Goal: Task Accomplishment & Management: Use online tool/utility

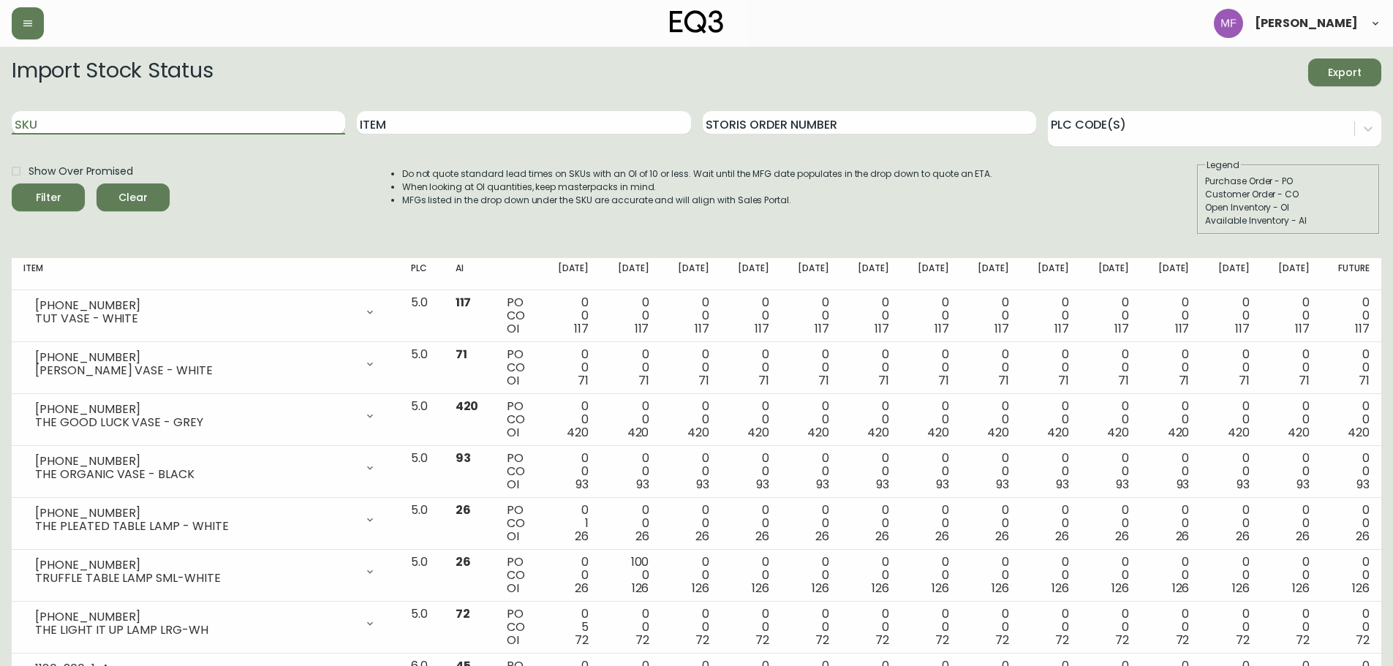
click at [230, 116] on input "SKU" at bounding box center [178, 122] width 333 height 23
paste input "[PHONE_NUMBER]"
click at [12, 184] on button "Filter" at bounding box center [48, 198] width 73 height 28
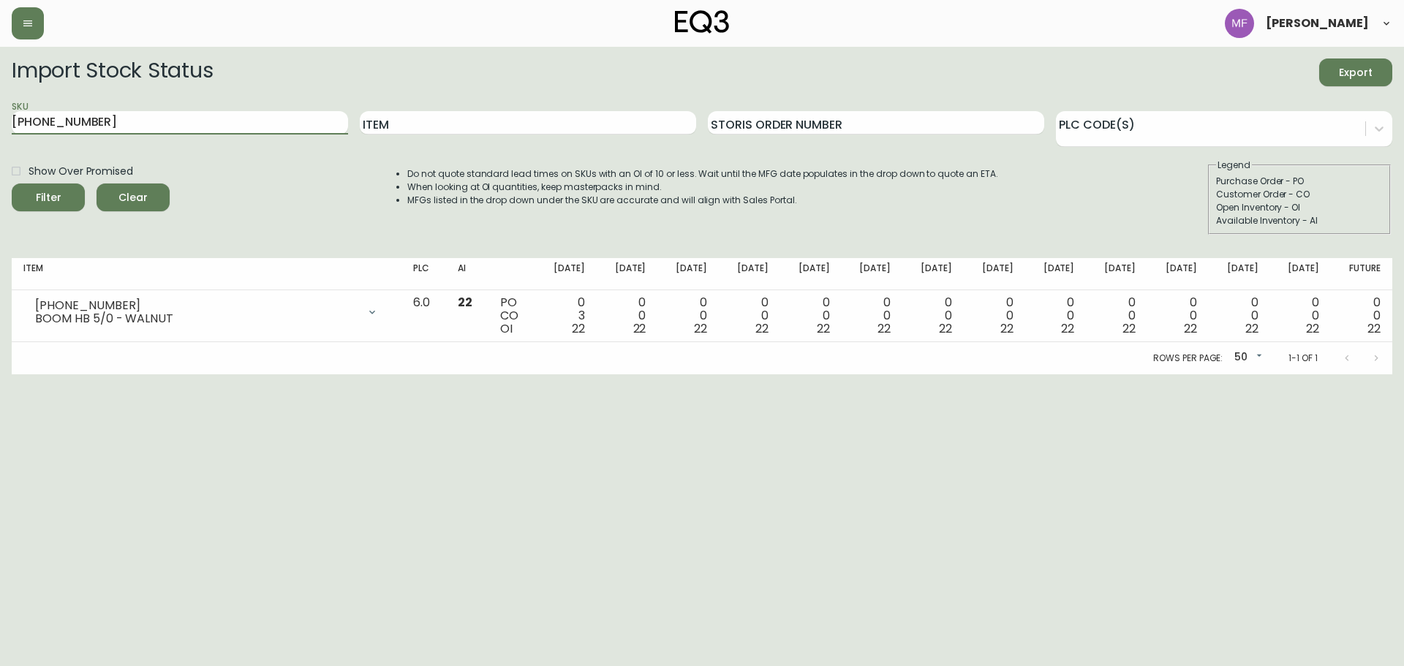
drag, startPoint x: 101, startPoint y: 126, endPoint x: -25, endPoint y: 121, distance: 125.9
click at [0, 121] on html "[PERSON_NAME] Import Stock Status Export SKU [PHONE_NUMBER] Item Storis Order N…" at bounding box center [702, 187] width 1404 height 374
paste input "19"
click at [12, 184] on button "Filter" at bounding box center [48, 198] width 73 height 28
drag, startPoint x: 13, startPoint y: 113, endPoint x: -77, endPoint y: 113, distance: 90.0
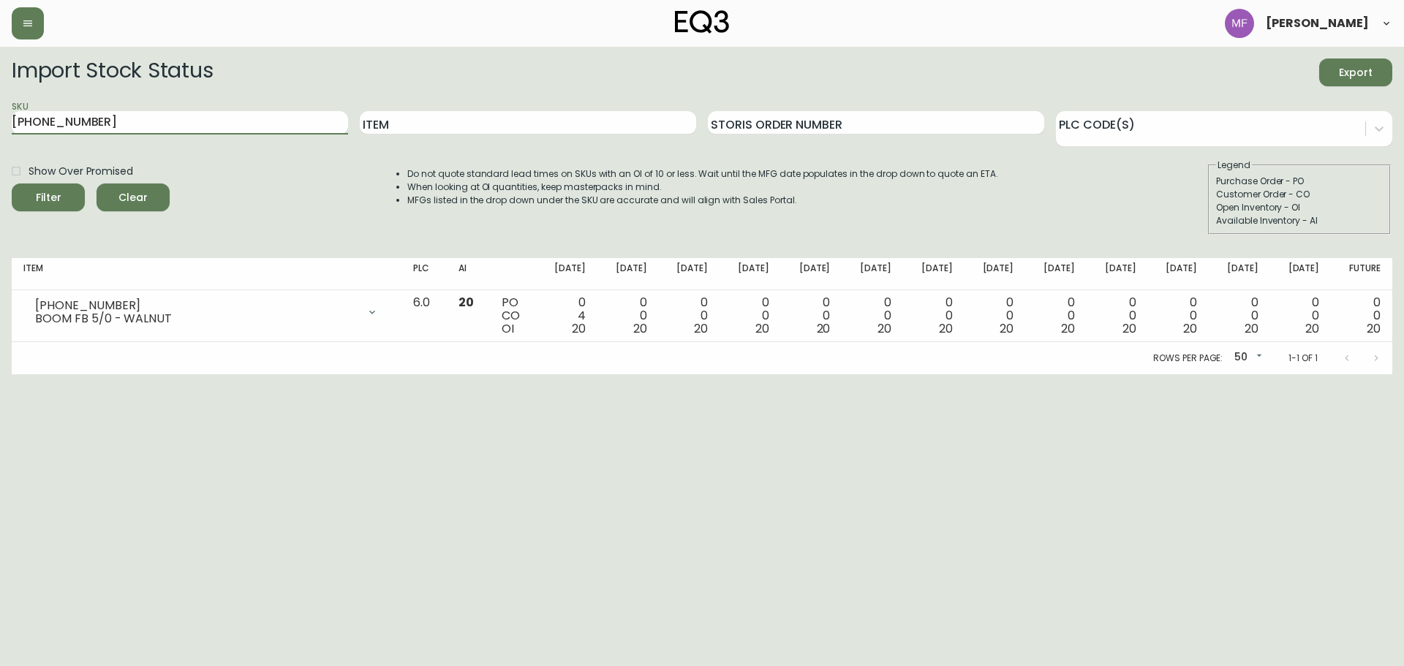
click at [0, 113] on html "[PERSON_NAME] Import Stock Status Export SKU [PHONE_NUMBER] Item Storis Order N…" at bounding box center [702, 187] width 1404 height 374
paste input "2"
click at [12, 184] on button "Filter" at bounding box center [48, 198] width 73 height 28
drag, startPoint x: 188, startPoint y: 119, endPoint x: -153, endPoint y: 123, distance: 340.8
click at [0, 123] on html "[PERSON_NAME] Import Stock Status Export SKU [PHONE_NUMBER] Item Storis Order N…" at bounding box center [702, 187] width 1404 height 374
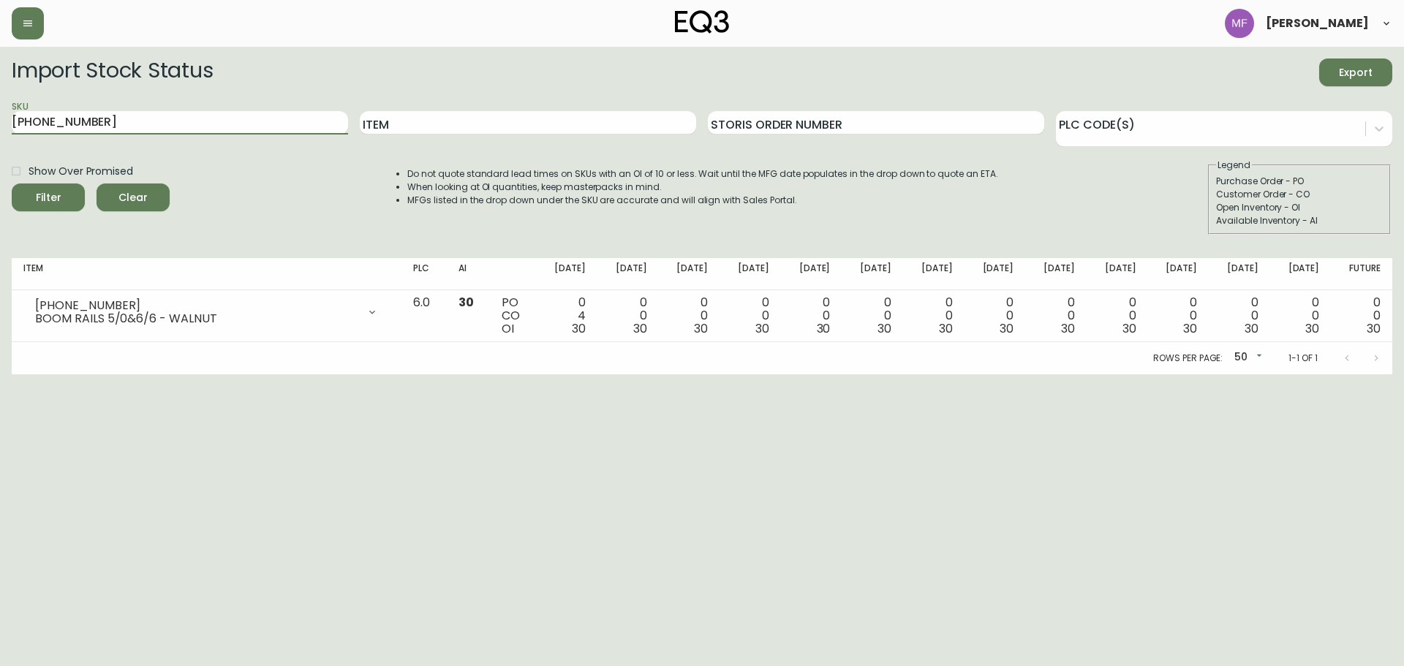
paste input "2"
click at [12, 184] on button "Filter" at bounding box center [48, 198] width 73 height 28
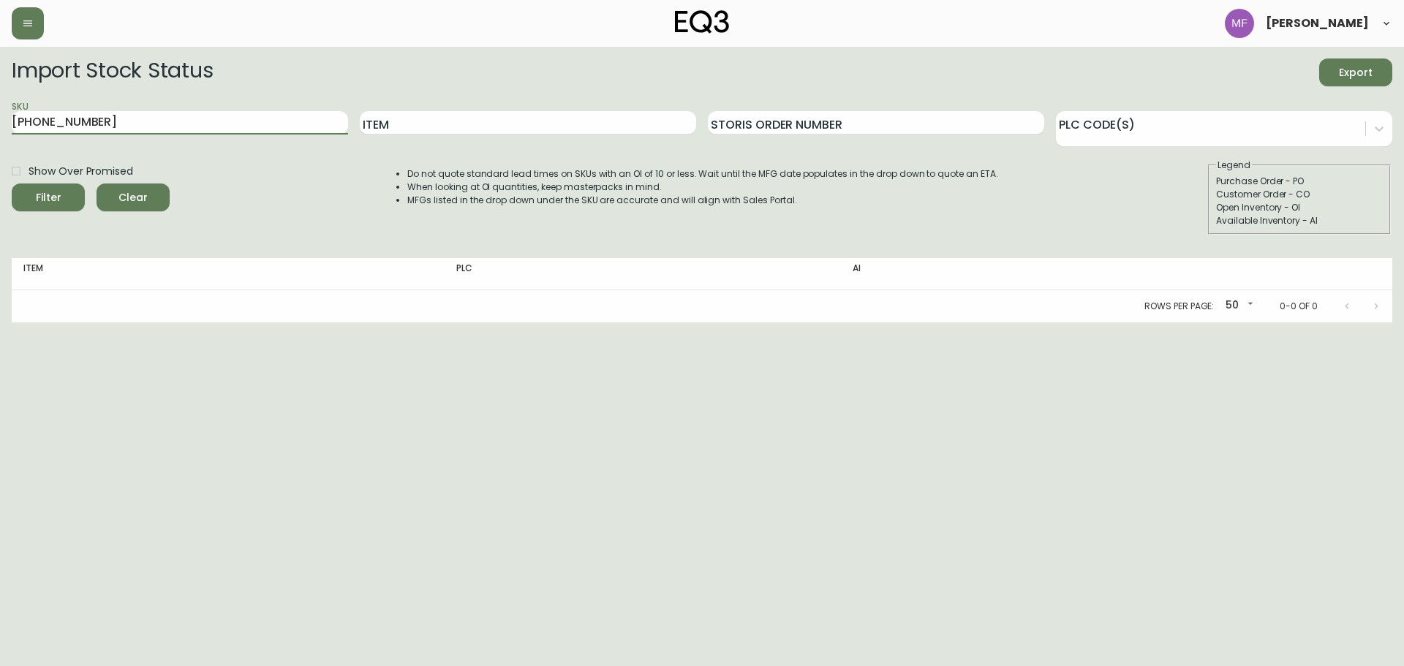
drag, startPoint x: 149, startPoint y: 127, endPoint x: -97, endPoint y: 123, distance: 245.8
click at [0, 123] on html "[PERSON_NAME] Import Stock Status Export SKU [PHONE_NUMBER] Item Storis Order N…" at bounding box center [702, 161] width 1404 height 323
paste input "60"
click at [12, 184] on button "Filter" at bounding box center [48, 198] width 73 height 28
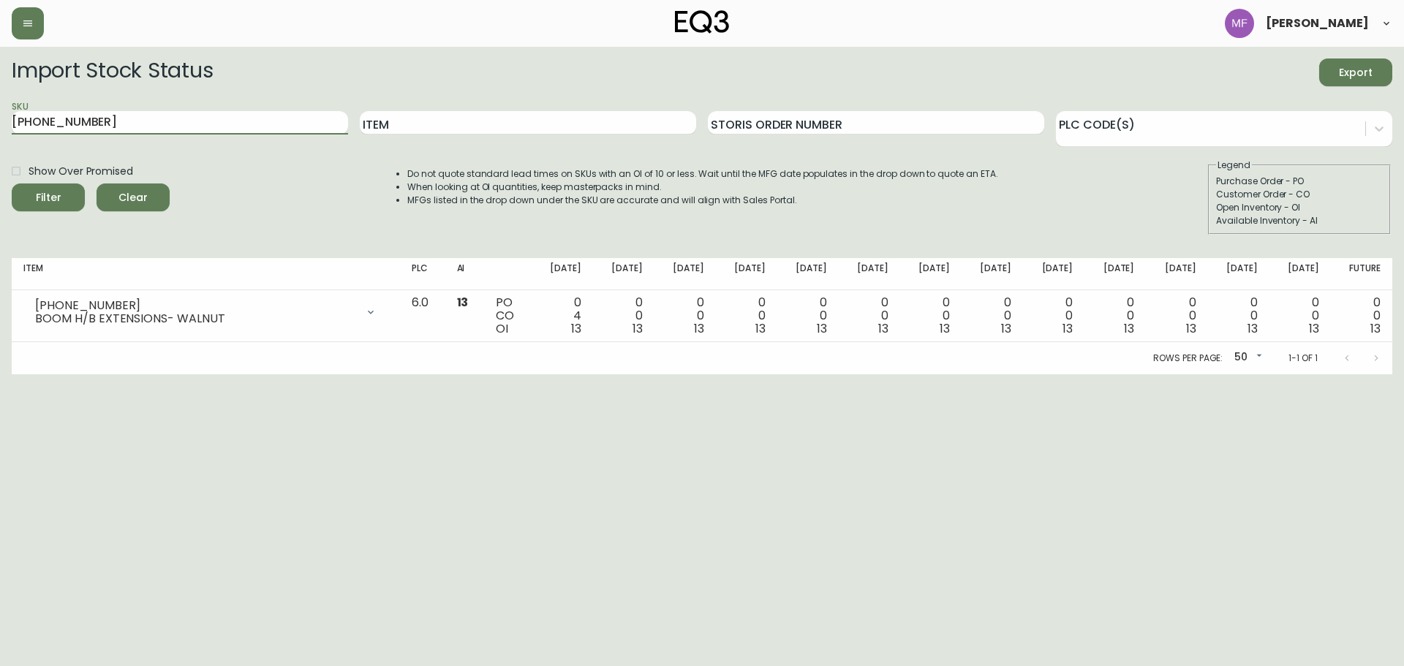
drag, startPoint x: 131, startPoint y: 124, endPoint x: -2, endPoint y: 106, distance: 134.3
click at [0, 106] on html "[PERSON_NAME] Import Stock Status Export SKU [PHONE_NUMBER] Item Storis Order N…" at bounding box center [702, 187] width 1404 height 374
paste input "22"
type input "[PHONE_NUMBER]"
click at [12, 184] on button "Filter" at bounding box center [48, 198] width 73 height 28
